Goal: Find contact information: Find contact information

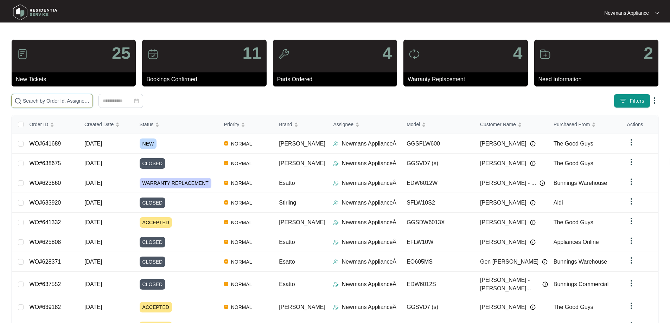
click at [90, 102] on input "text" at bounding box center [56, 101] width 67 height 8
paste input "641689"
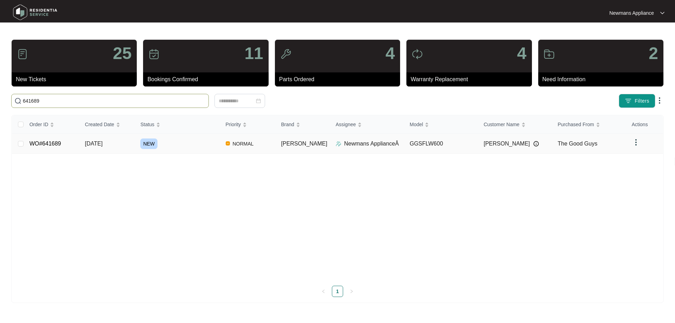
type input "641689"
click at [103, 145] on span "[DATE]" at bounding box center [94, 144] width 18 height 6
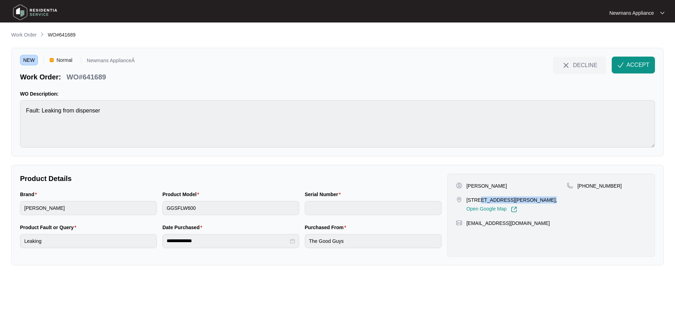
drag, startPoint x: 477, startPoint y: 200, endPoint x: 528, endPoint y: 201, distance: 50.6
click at [528, 201] on p "[STREET_ADDRESS][PERSON_NAME]," at bounding box center [512, 200] width 91 height 7
copy p "[STREET_ADDRESS][PERSON_NAME]"
click at [492, 200] on p "[STREET_ADDRESS][PERSON_NAME]," at bounding box center [512, 200] width 91 height 7
drag, startPoint x: 490, startPoint y: 201, endPoint x: 502, endPoint y: 200, distance: 12.0
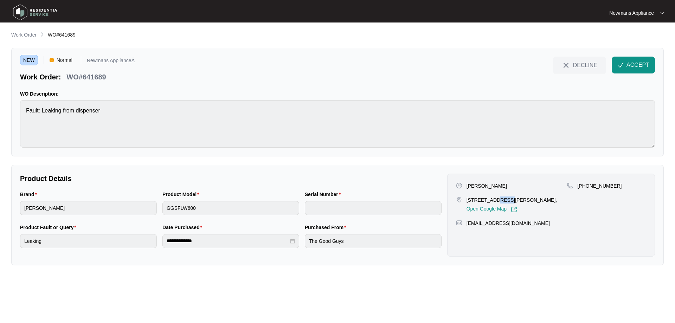
click at [502, 200] on p "[STREET_ADDRESS][PERSON_NAME]," at bounding box center [512, 200] width 91 height 7
copy p "aloha"
click at [635, 63] on span "ACCEPT" at bounding box center [638, 65] width 23 height 8
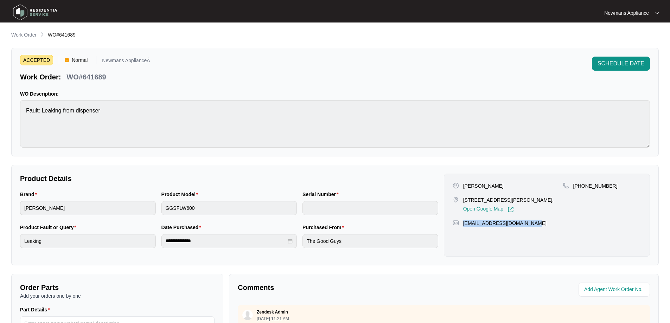
drag, startPoint x: 528, startPoint y: 229, endPoint x: 464, endPoint y: 233, distance: 64.1
click at [464, 227] on div "[EMAIL_ADDRESS][DOMAIN_NAME]" at bounding box center [547, 223] width 189 height 7
copy p "[EMAIL_ADDRESS][DOMAIN_NAME]"
click at [489, 183] on p "[PERSON_NAME]" at bounding box center [483, 186] width 40 height 7
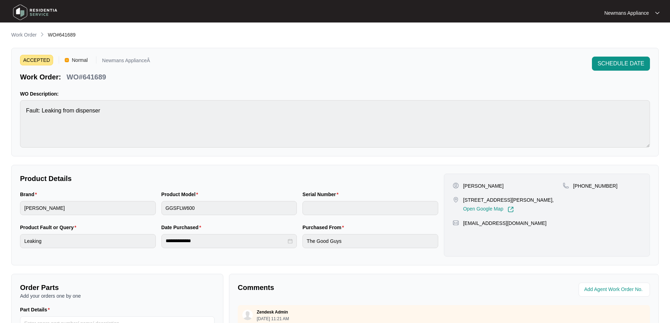
copy p "[PERSON_NAME]"
click at [465, 186] on p "[PERSON_NAME]" at bounding box center [483, 186] width 40 height 7
copy p "[PERSON_NAME]"
drag, startPoint x: 611, startPoint y: 185, endPoint x: 583, endPoint y: 185, distance: 27.1
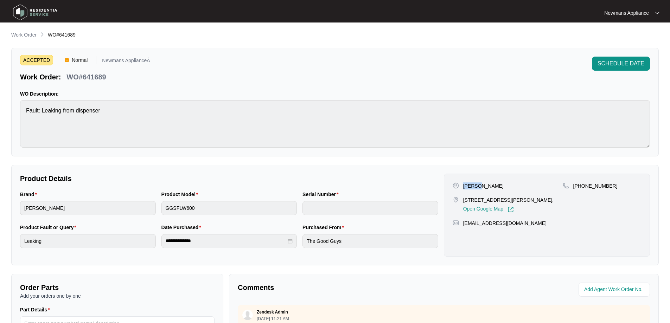
click at [583, 185] on div "[PHONE_NUMBER]" at bounding box center [602, 186] width 78 height 7
copy p "417 173 367"
click at [154, 240] on div "**********" at bounding box center [229, 240] width 424 height 33
click at [290, 241] on div "**********" at bounding box center [229, 240] width 424 height 33
drag, startPoint x: 75, startPoint y: 34, endPoint x: 60, endPoint y: 32, distance: 14.9
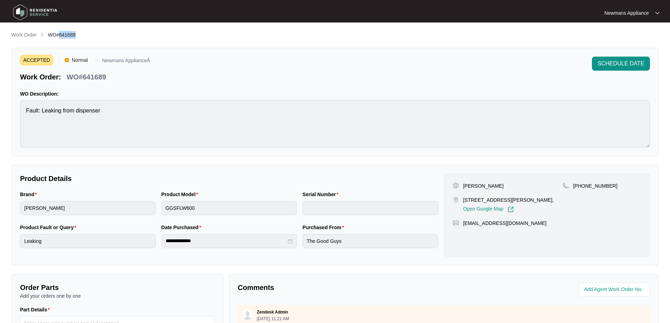
click at [60, 32] on li "WO#641689" at bounding box center [62, 35] width 28 height 8
copy span "641689"
